Goal: Task Accomplishment & Management: Manage account settings

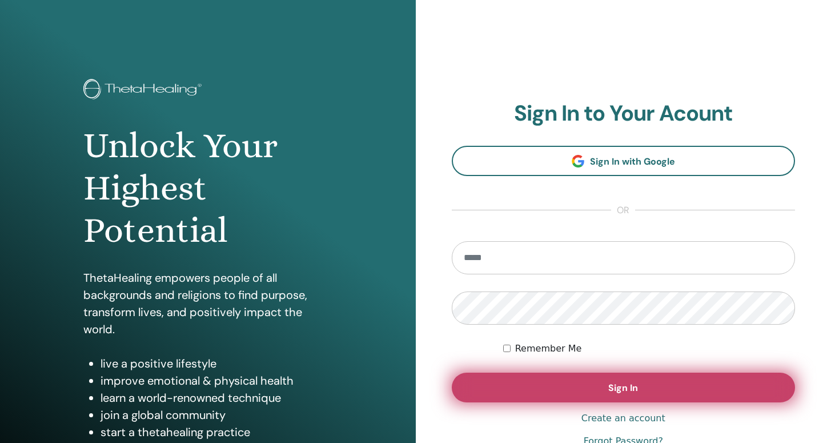
type input "**********"
click at [560, 379] on button "Sign In" at bounding box center [624, 388] width 344 height 30
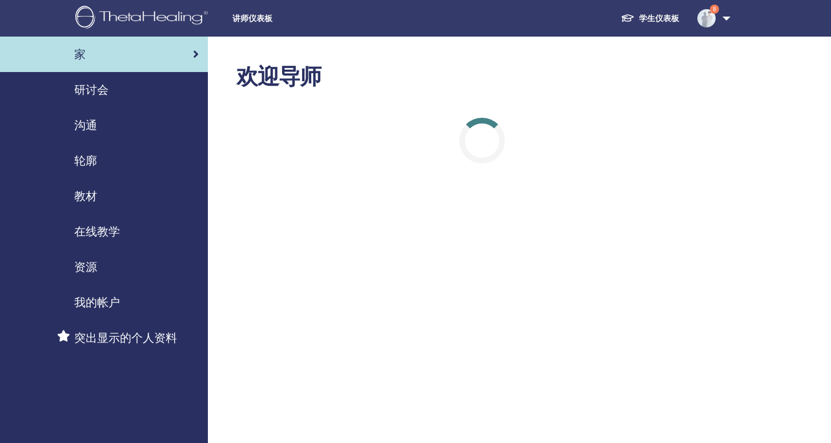
click at [108, 305] on span "我的帐户" at bounding box center [97, 302] width 46 height 17
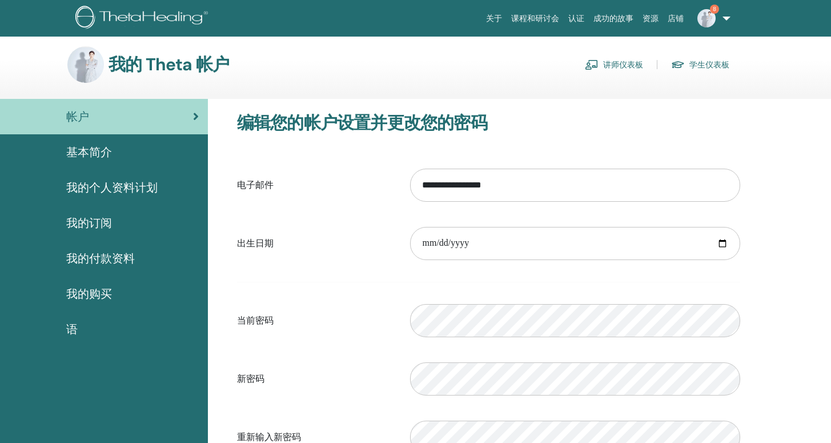
scroll to position [6, 0]
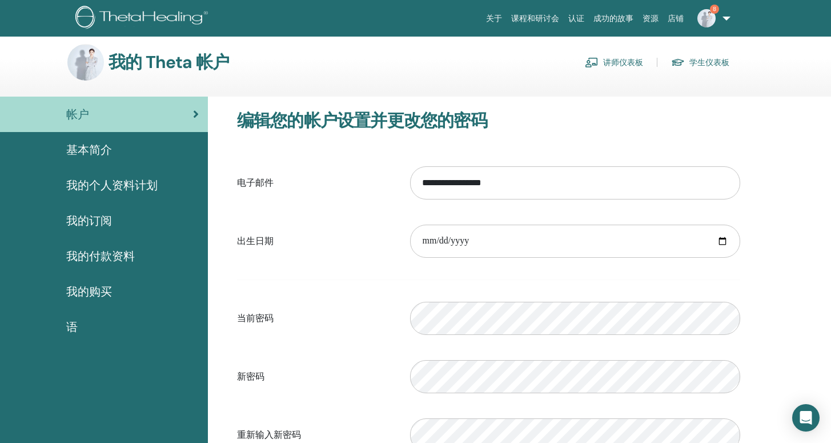
click at [718, 17] on span "8" at bounding box center [706, 17] width 27 height 9
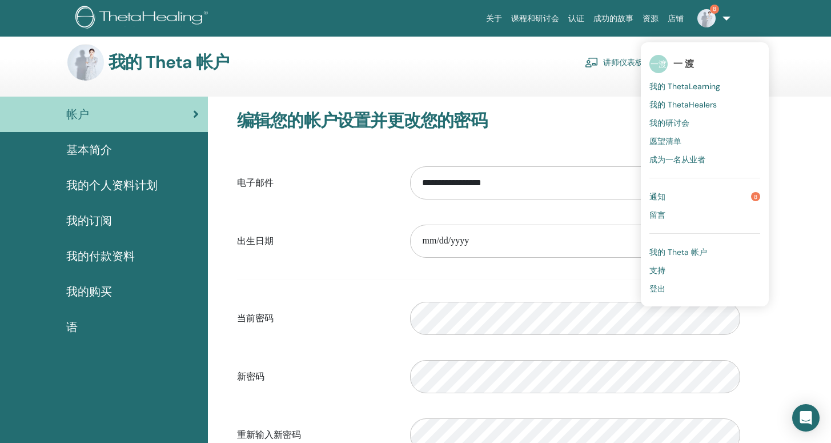
click at [680, 252] on span "我的 Theta 帐户" at bounding box center [679, 252] width 58 height 10
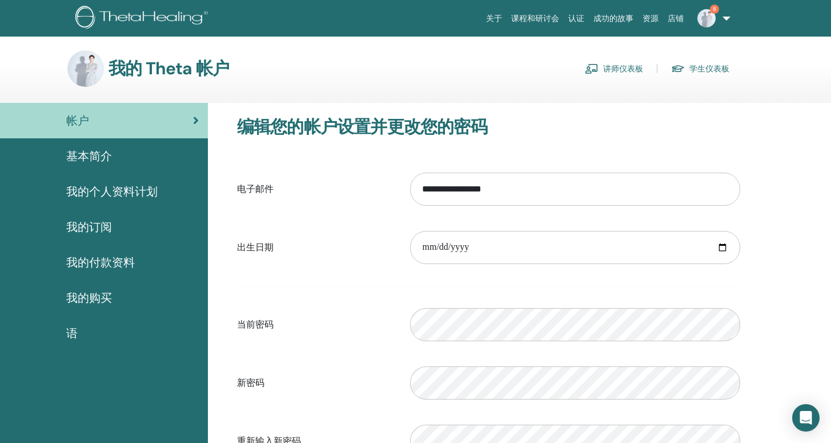
click at [125, 263] on span "我的付款资料" at bounding box center [100, 262] width 69 height 17
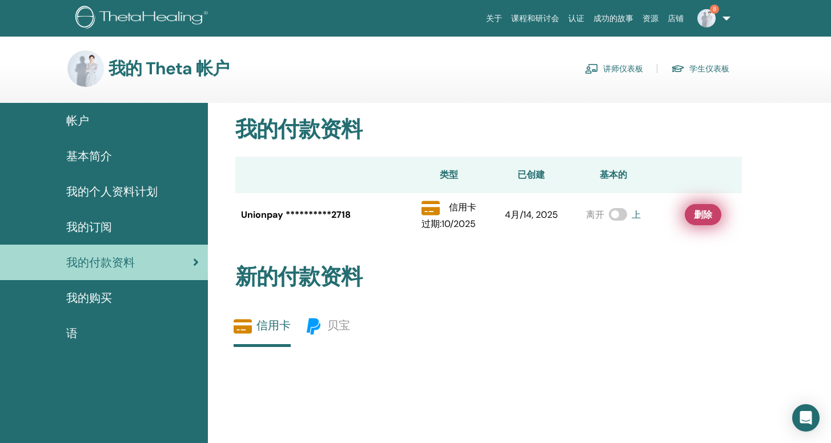
click at [695, 222] on button "删除" at bounding box center [703, 214] width 37 height 21
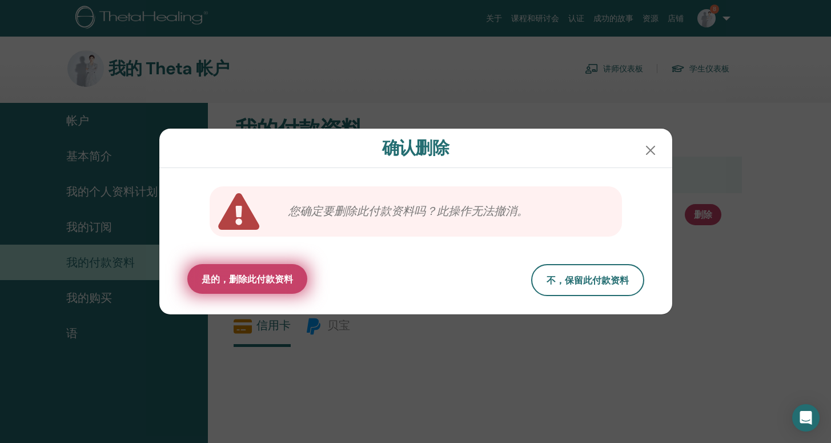
click at [267, 284] on span "是的，删除此付款资料" at bounding box center [247, 279] width 91 height 12
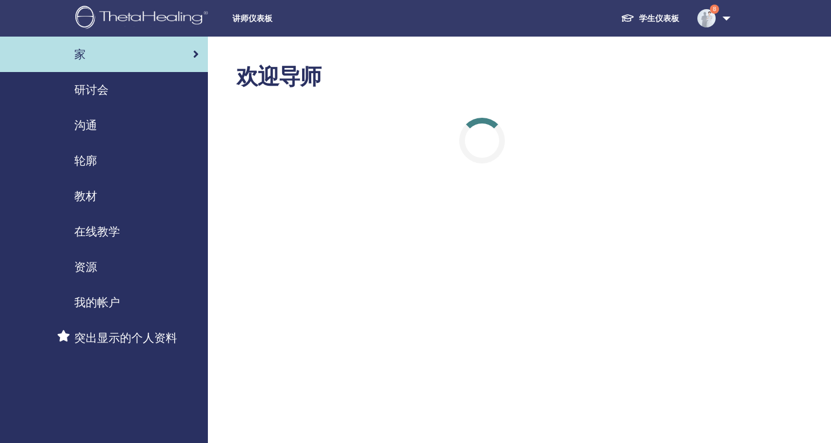
click at [730, 21] on link "8" at bounding box center [712, 18] width 47 height 37
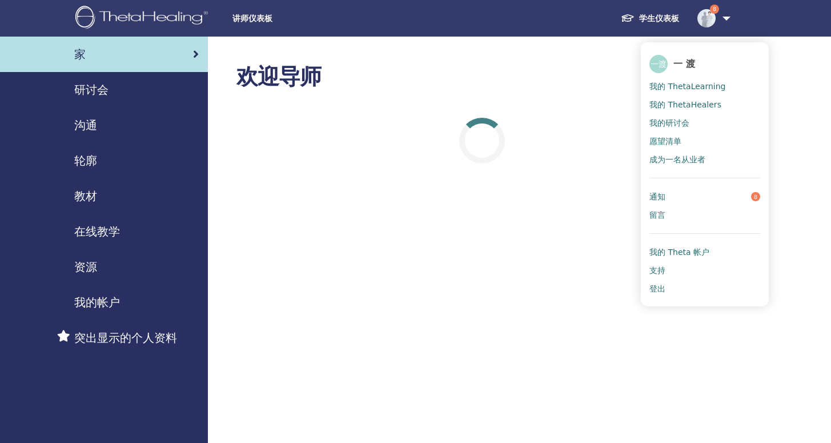
click at [695, 250] on span "我的 Theta 帐户" at bounding box center [680, 252] width 60 height 10
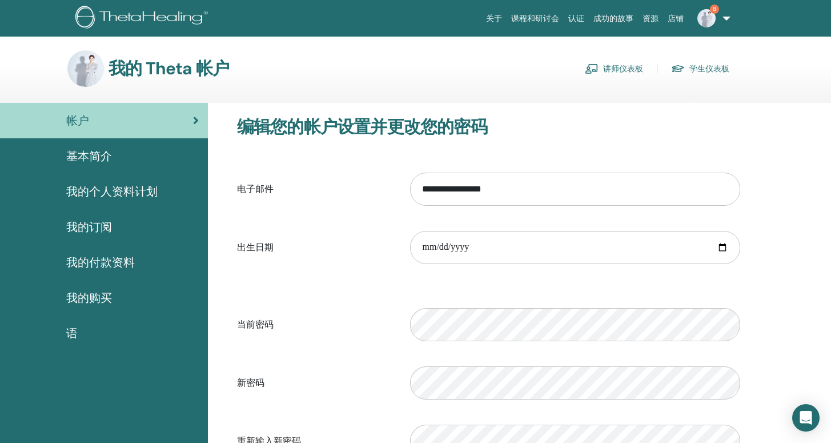
click at [101, 260] on span "我的付款资料" at bounding box center [100, 262] width 69 height 17
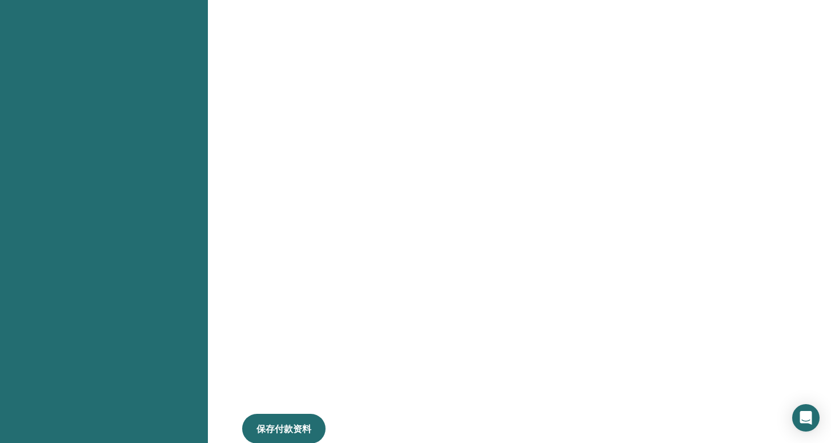
scroll to position [617, 0]
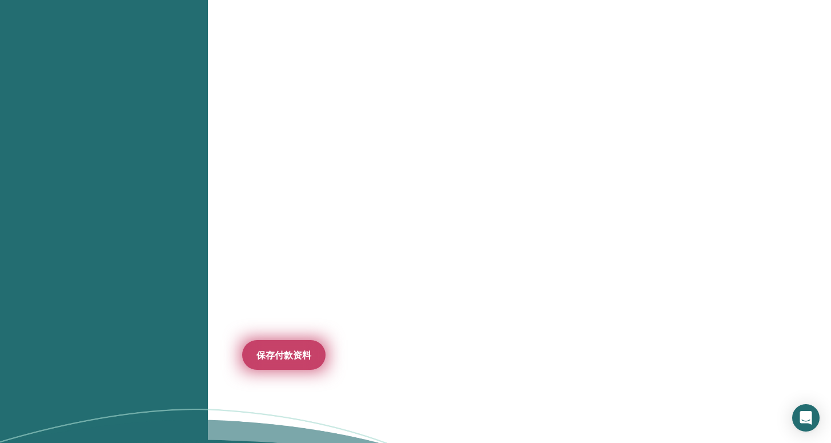
click at [295, 357] on span "保存付款资料" at bounding box center [284, 355] width 55 height 12
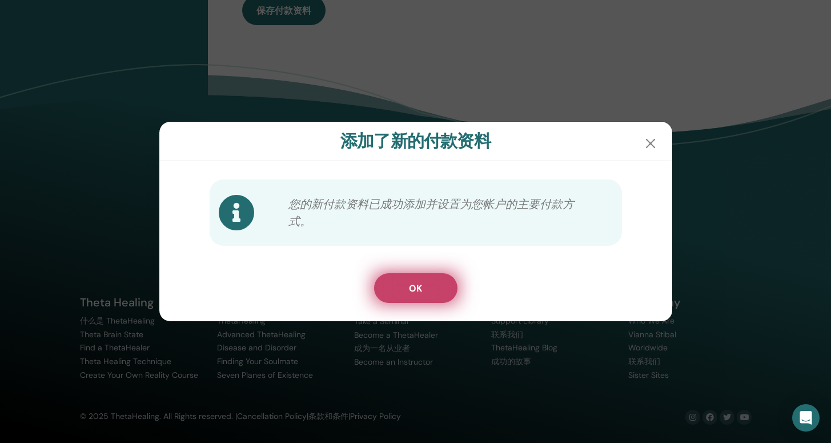
scroll to position [509, 0]
click at [425, 298] on button "OK" at bounding box center [415, 288] width 83 height 30
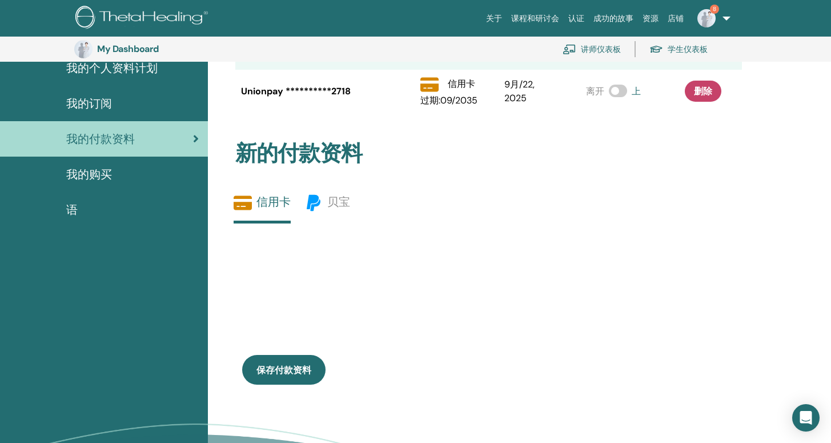
scroll to position [0, 0]
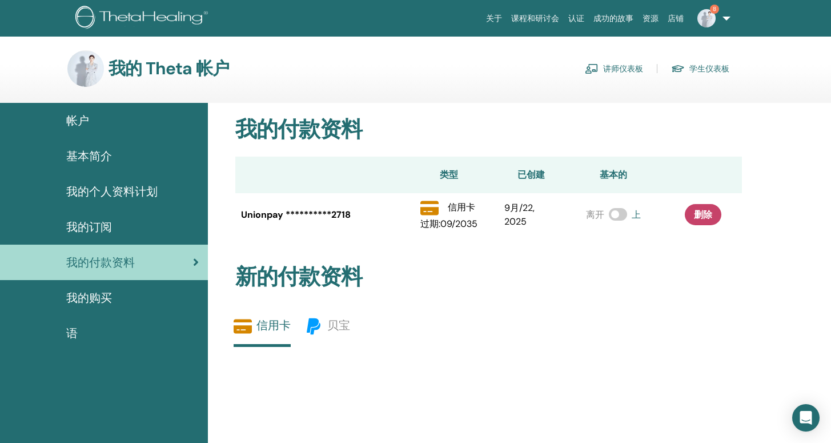
click at [431, 227] on p "过期 : 09 / 2035" at bounding box center [449, 224] width 57 height 14
click at [720, 19] on span "8" at bounding box center [706, 17] width 27 height 9
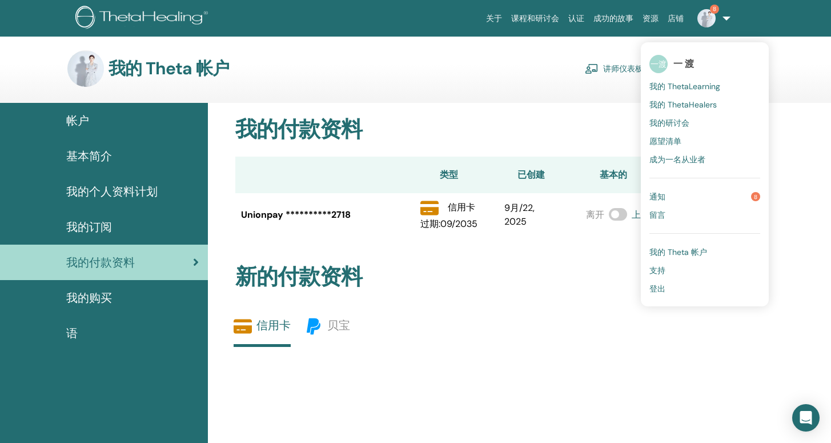
click at [362, 88] on section "我的 Theta 帐户 讲师仪表板 学生仪表板" at bounding box center [415, 76] width 831 height 53
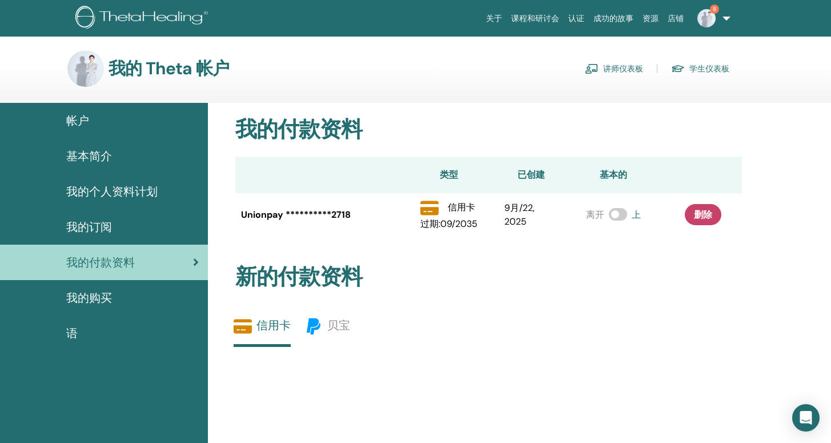
click at [631, 65] on link "讲师仪表板" at bounding box center [614, 68] width 58 height 18
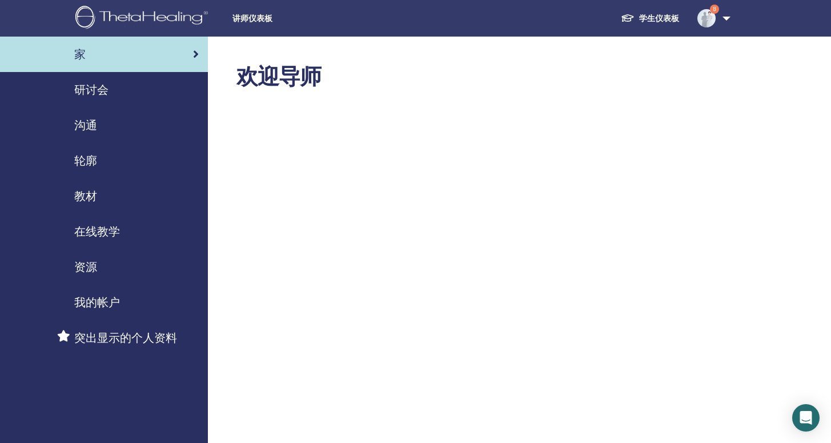
click at [103, 305] on span "我的帐户" at bounding box center [97, 302] width 46 height 17
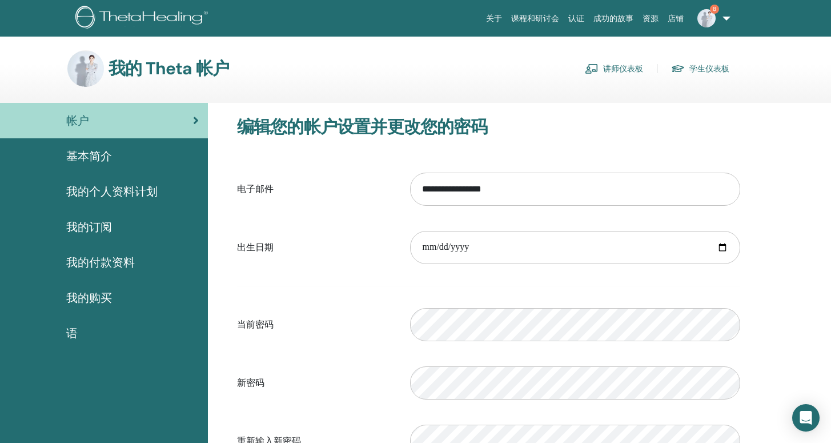
click at [119, 262] on span "我的付款资料" at bounding box center [100, 262] width 69 height 17
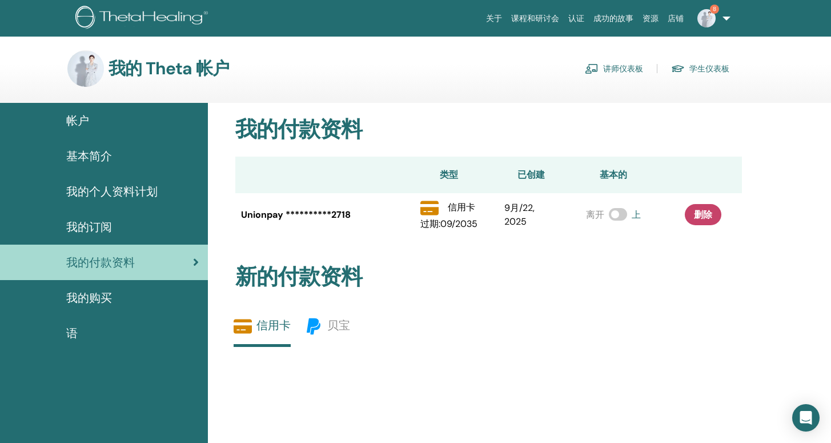
click at [721, 67] on link "学生仪表板" at bounding box center [700, 68] width 58 height 18
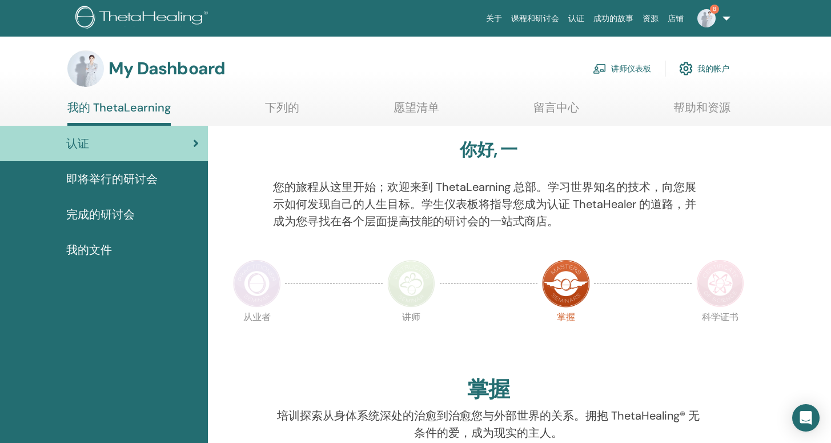
click at [714, 70] on link "我的帐户" at bounding box center [704, 68] width 50 height 25
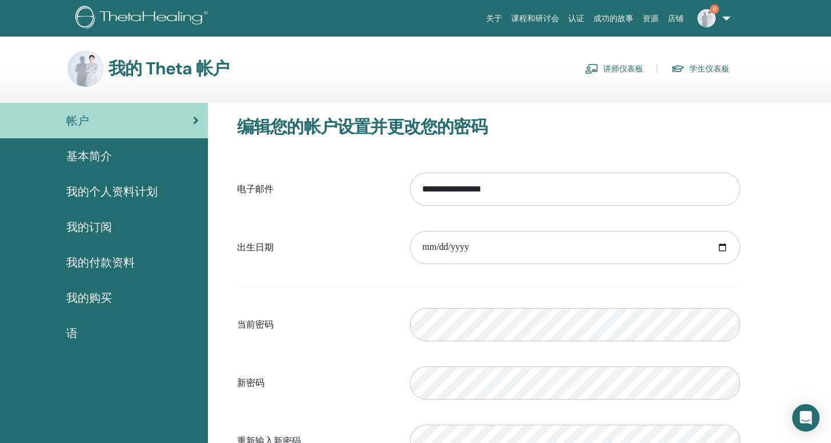
click at [117, 264] on span "我的付款资料" at bounding box center [100, 262] width 69 height 17
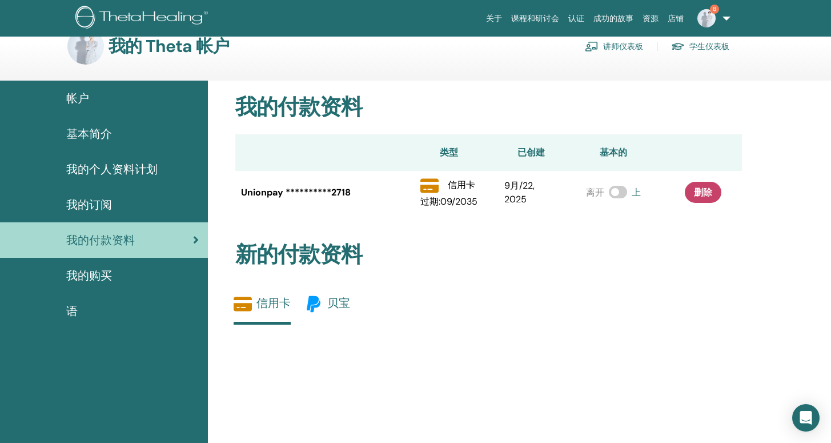
click at [343, 304] on span "贝宝" at bounding box center [338, 302] width 23 height 15
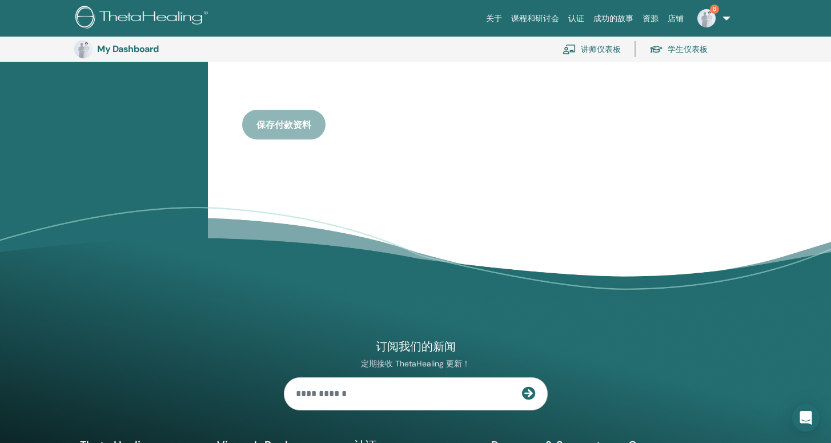
scroll to position [191, 0]
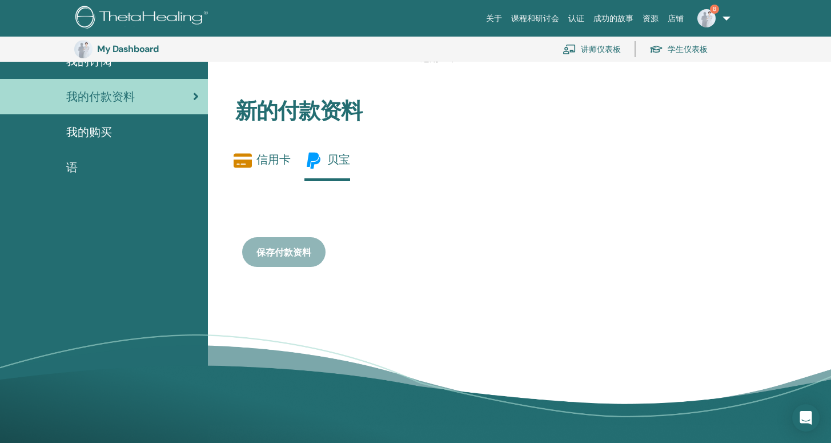
click at [258, 137] on div "新的付款资料 信用卡 贝宝 保存付款资料 保存付款资料" at bounding box center [489, 190] width 521 height 239
click at [263, 161] on link "信用卡" at bounding box center [262, 164] width 57 height 27
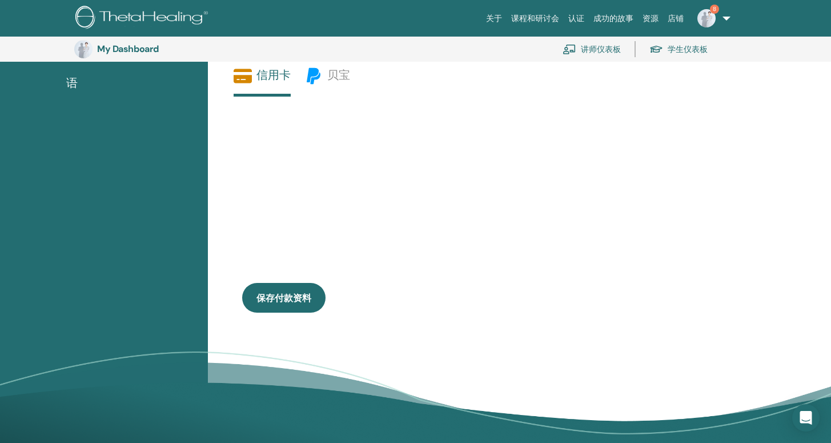
scroll to position [210, 0]
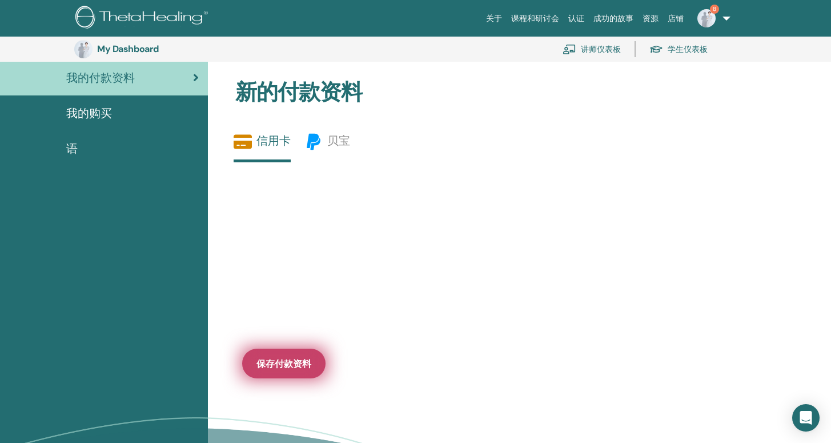
click at [297, 358] on span "保存付款资料" at bounding box center [284, 364] width 55 height 12
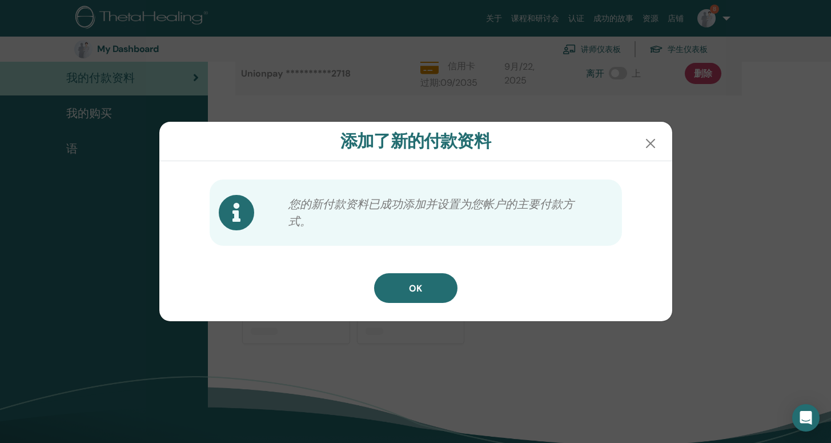
click at [410, 305] on div "OK" at bounding box center [416, 292] width 512 height 39
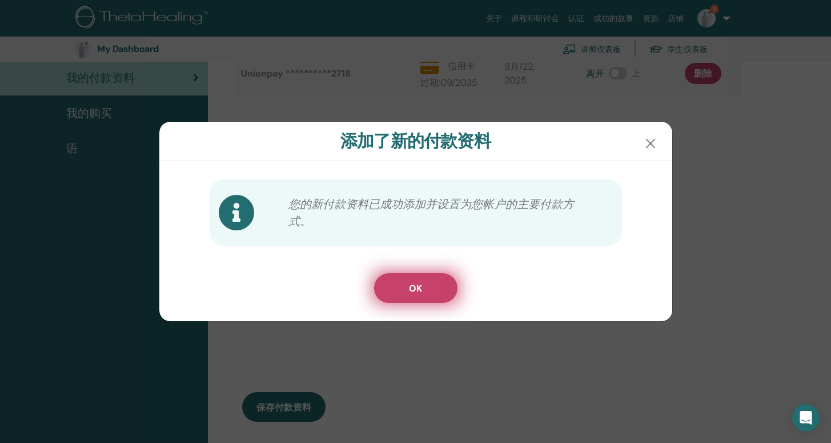
click at [426, 294] on button "OK" at bounding box center [415, 288] width 83 height 30
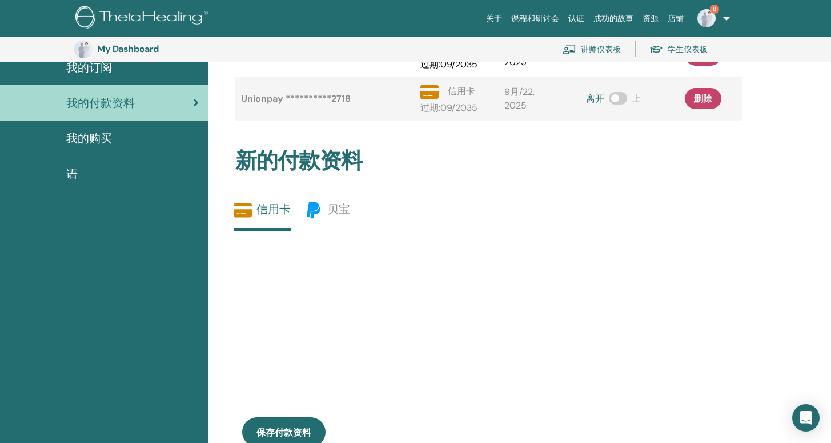
scroll to position [98, 0]
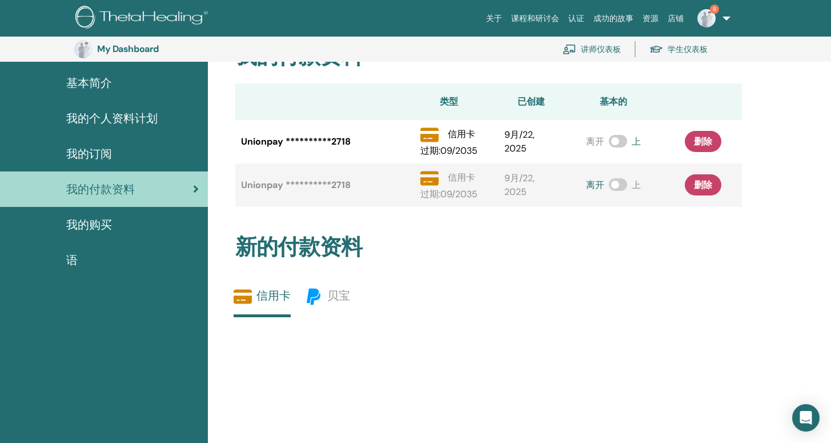
click at [623, 185] on span at bounding box center [618, 184] width 18 height 13
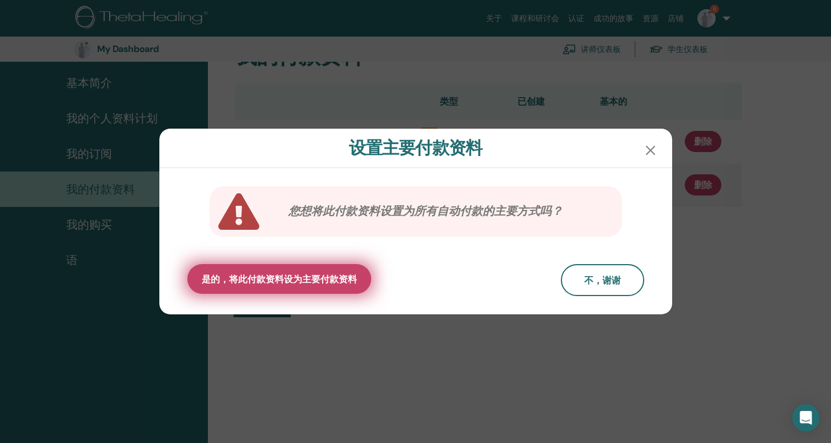
click at [295, 286] on button "是的，将此付款资料设为主要付款资料" at bounding box center [279, 279] width 184 height 30
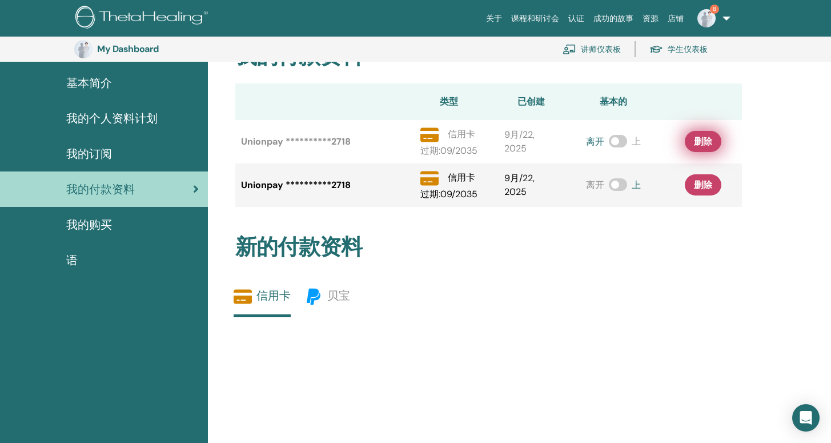
click at [697, 139] on span "删除" at bounding box center [703, 141] width 18 height 12
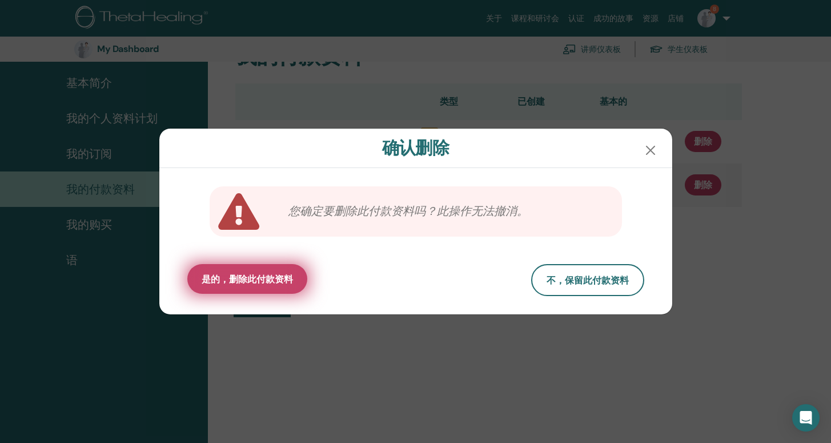
click at [281, 283] on span "是的，删除此付款资料" at bounding box center [247, 279] width 91 height 12
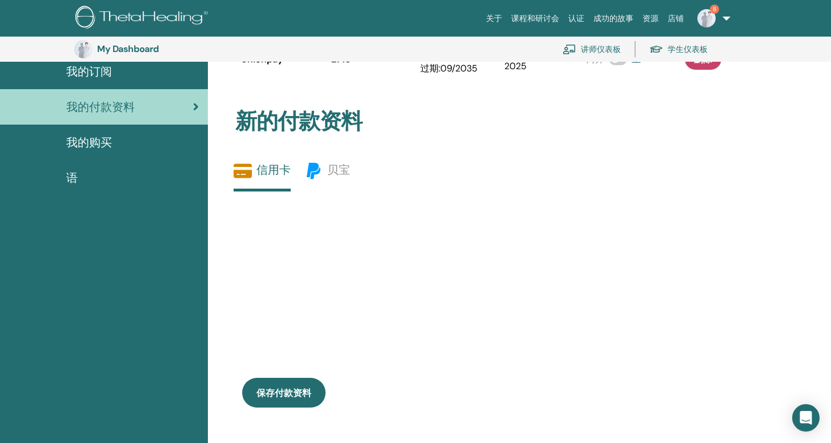
scroll to position [34, 0]
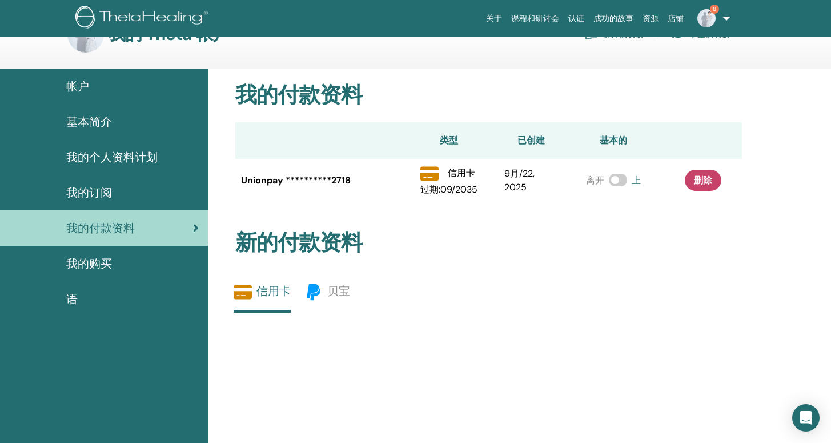
click at [434, 280] on div "新的付款资料 信用卡 贝宝 保存付款资料 保存付款资料" at bounding box center [489, 372] width 521 height 341
